Goal: Book appointment/travel/reservation

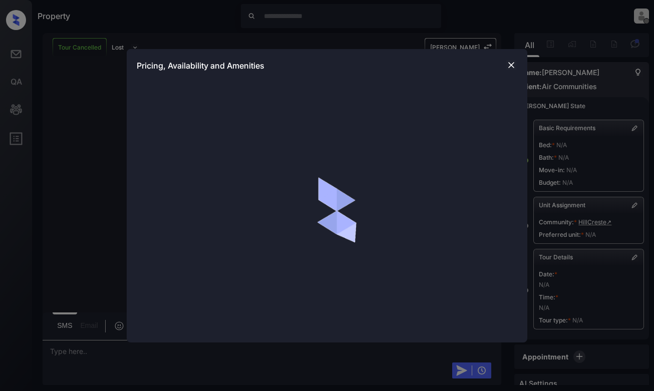
scroll to position [6857, 0]
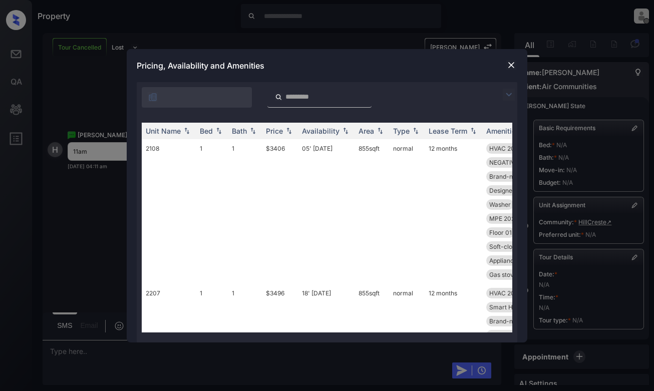
click at [509, 97] on img at bounding box center [509, 95] width 12 height 12
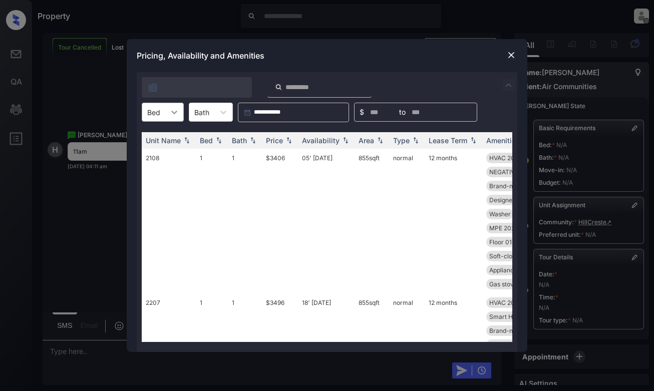
click at [170, 110] on icon at bounding box center [174, 112] width 10 height 10
click at [165, 132] on div "1" at bounding box center [163, 137] width 42 height 18
click at [275, 140] on div "Price" at bounding box center [274, 140] width 17 height 9
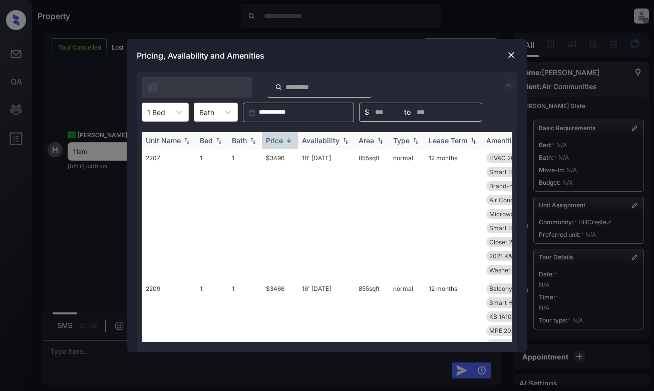
click at [275, 140] on div "Price" at bounding box center [274, 140] width 17 height 9
click at [278, 171] on td "$3286" at bounding box center [280, 214] width 36 height 131
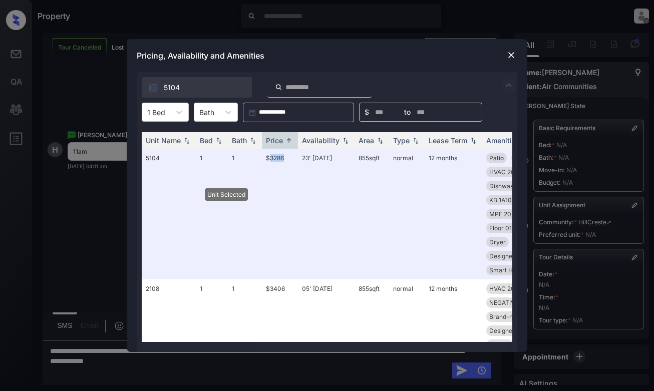
click at [510, 53] on img at bounding box center [511, 55] width 10 height 10
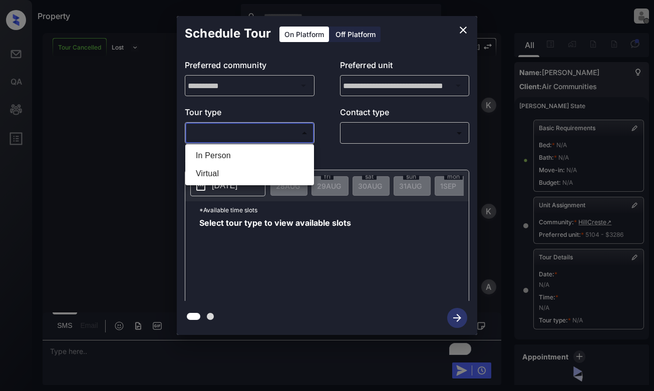
click at [271, 138] on body "Property [PERSON_NAME] Offline Set yourself online Set yourself on break Profil…" at bounding box center [327, 195] width 654 height 391
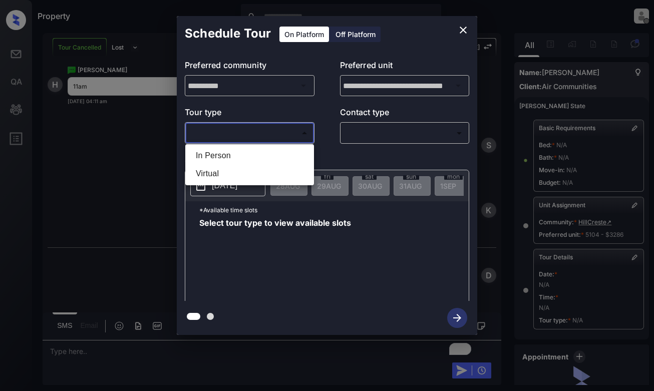
click at [273, 151] on li "In Person" at bounding box center [250, 156] width 124 height 18
type input "********"
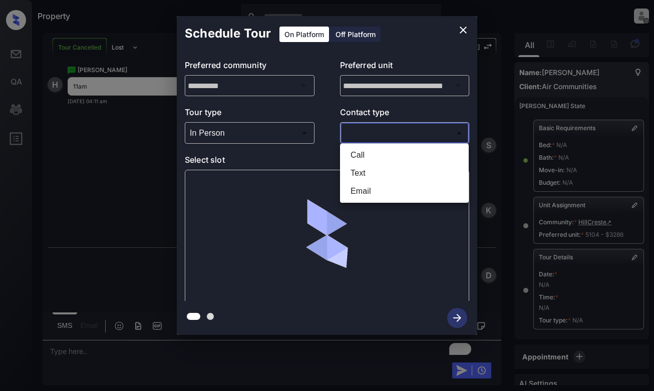
click at [381, 129] on body "Property [PERSON_NAME] Offline Set yourself online Set yourself on break Profil…" at bounding box center [327, 195] width 654 height 391
click at [374, 169] on li "Text" at bounding box center [404, 173] width 124 height 18
type input "****"
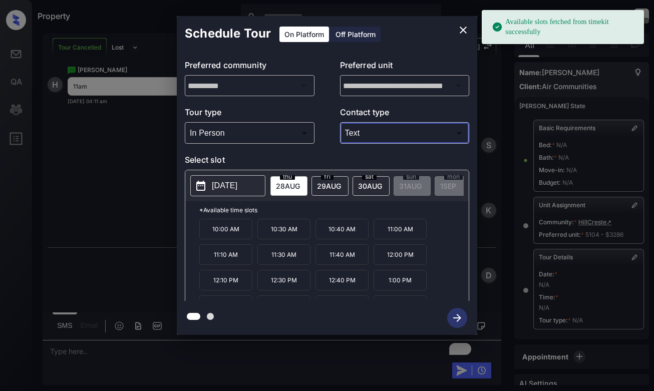
click at [237, 181] on p "[DATE]" at bounding box center [225, 186] width 26 height 12
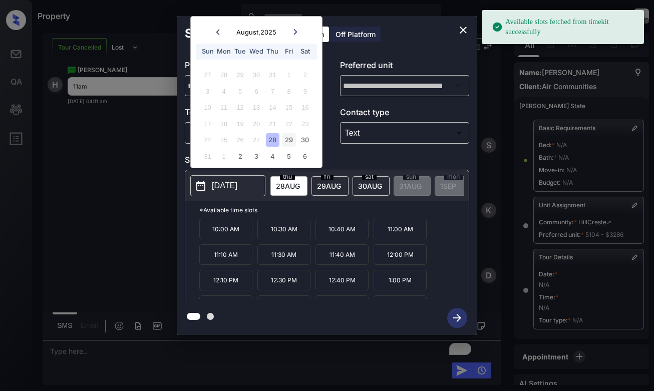
click at [292, 136] on div "29" at bounding box center [289, 140] width 14 height 14
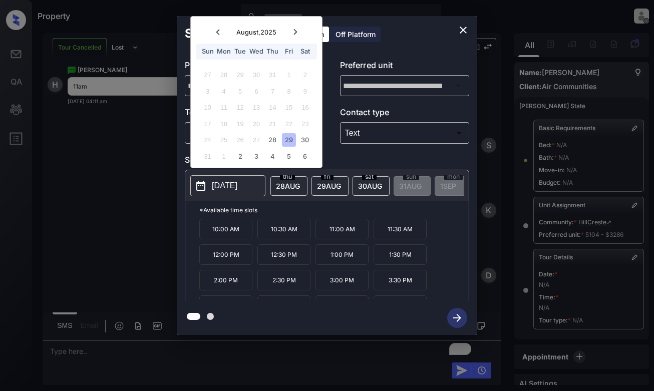
click at [354, 230] on p "11:00 AM" at bounding box center [341, 229] width 53 height 21
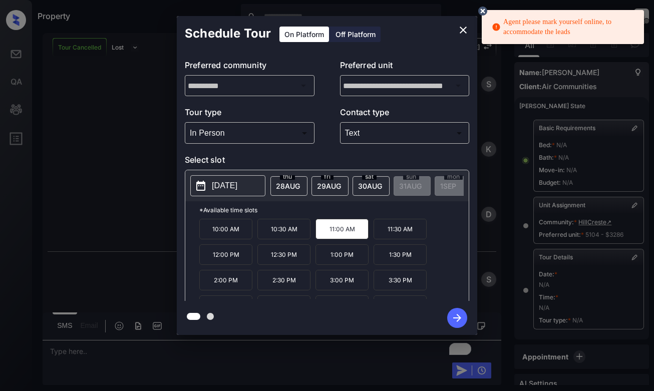
scroll to position [6988, 0]
click at [254, 58] on div "**********" at bounding box center [327, 176] width 300 height 250
click at [458, 315] on icon "button" at bounding box center [457, 318] width 8 height 8
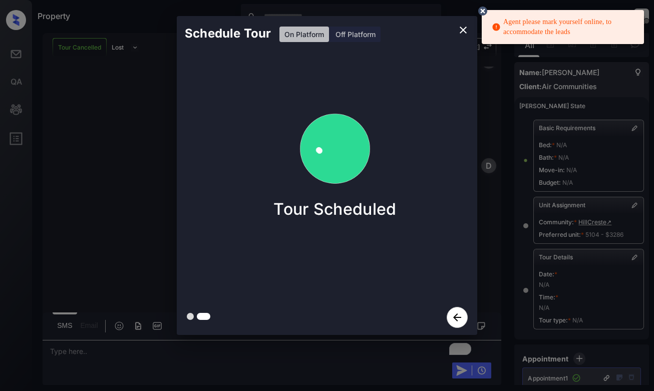
scroll to position [7512, 0]
click at [150, 197] on div "Schedule Tour On Platform Off Platform Tour Scheduled" at bounding box center [327, 175] width 654 height 351
